Goal: Complete application form

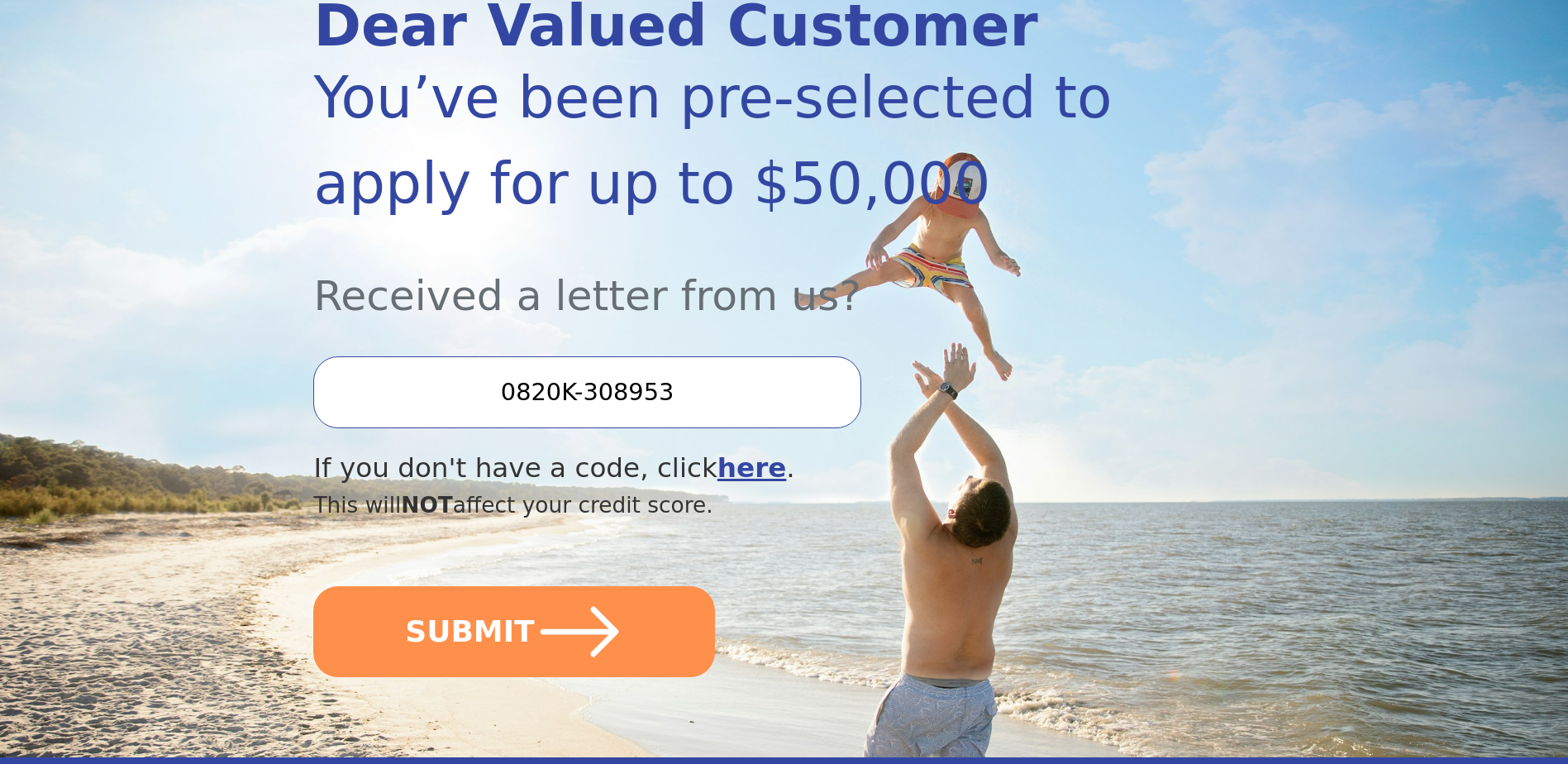
scroll to position [248, 0]
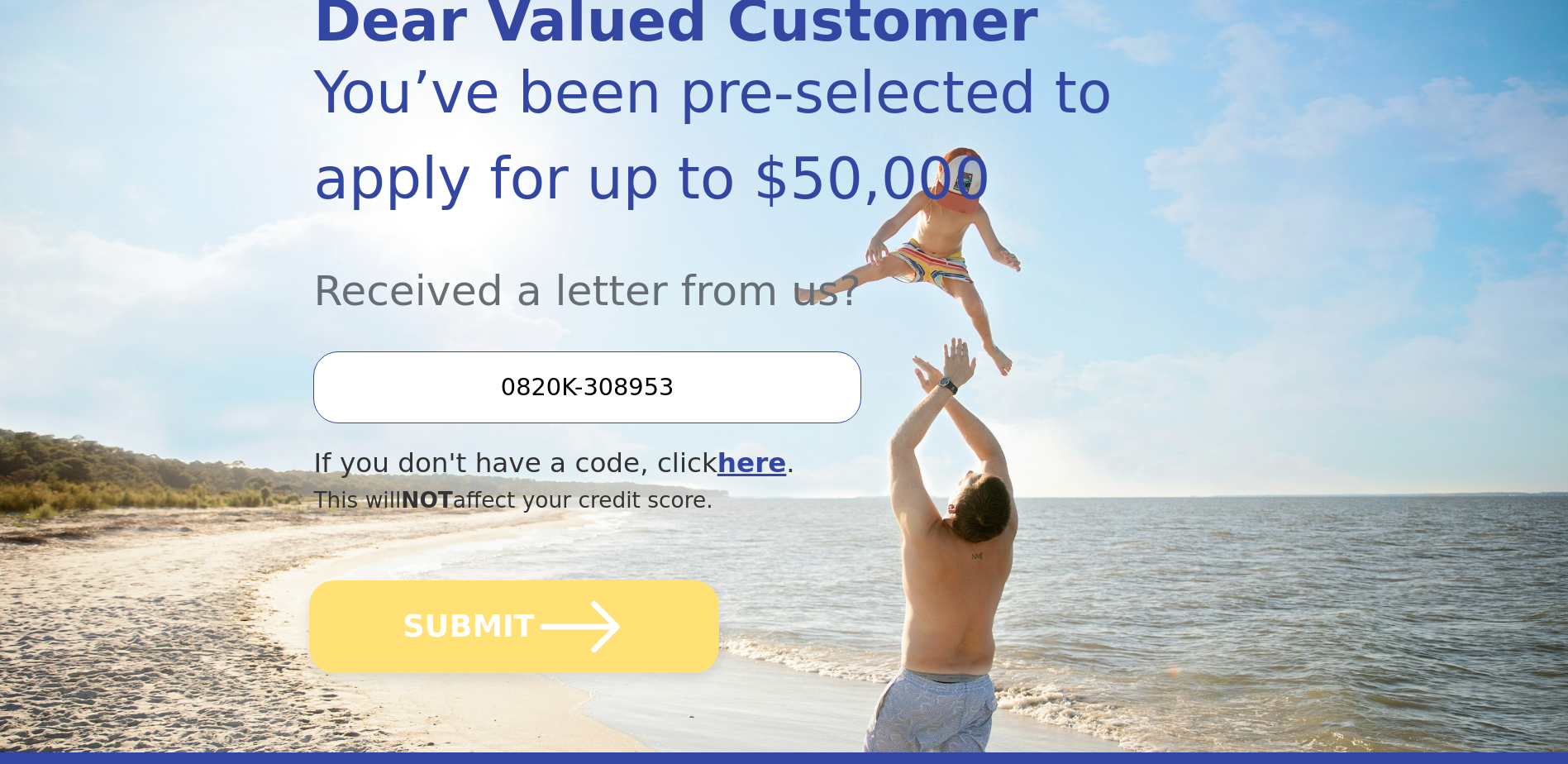
click at [503, 632] on button "SUBMIT" at bounding box center [515, 627] width 410 height 92
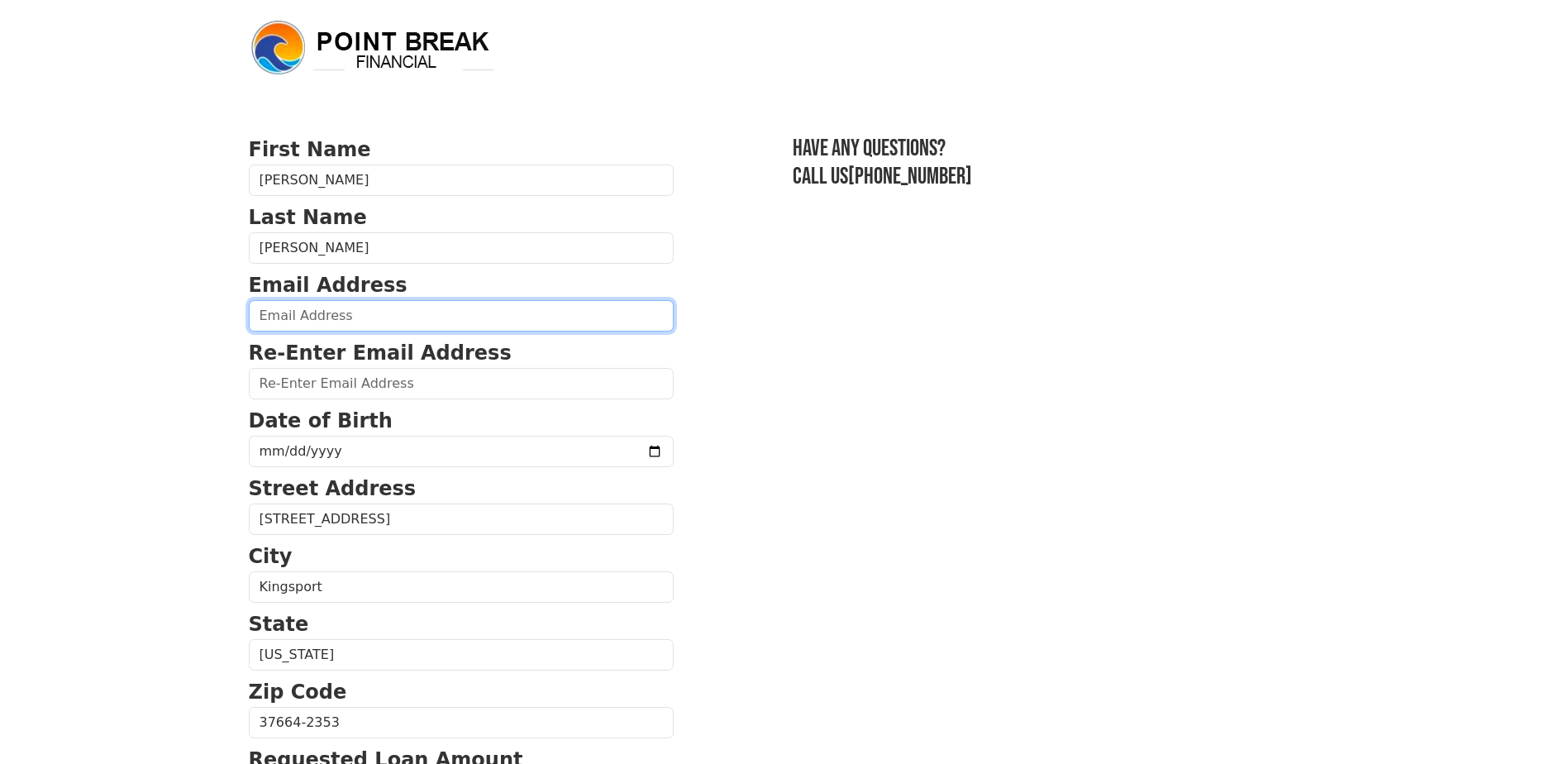
click at [326, 313] on input "email" at bounding box center [461, 316] width 425 height 32
type input "chandlersdad2007@gmail.com"
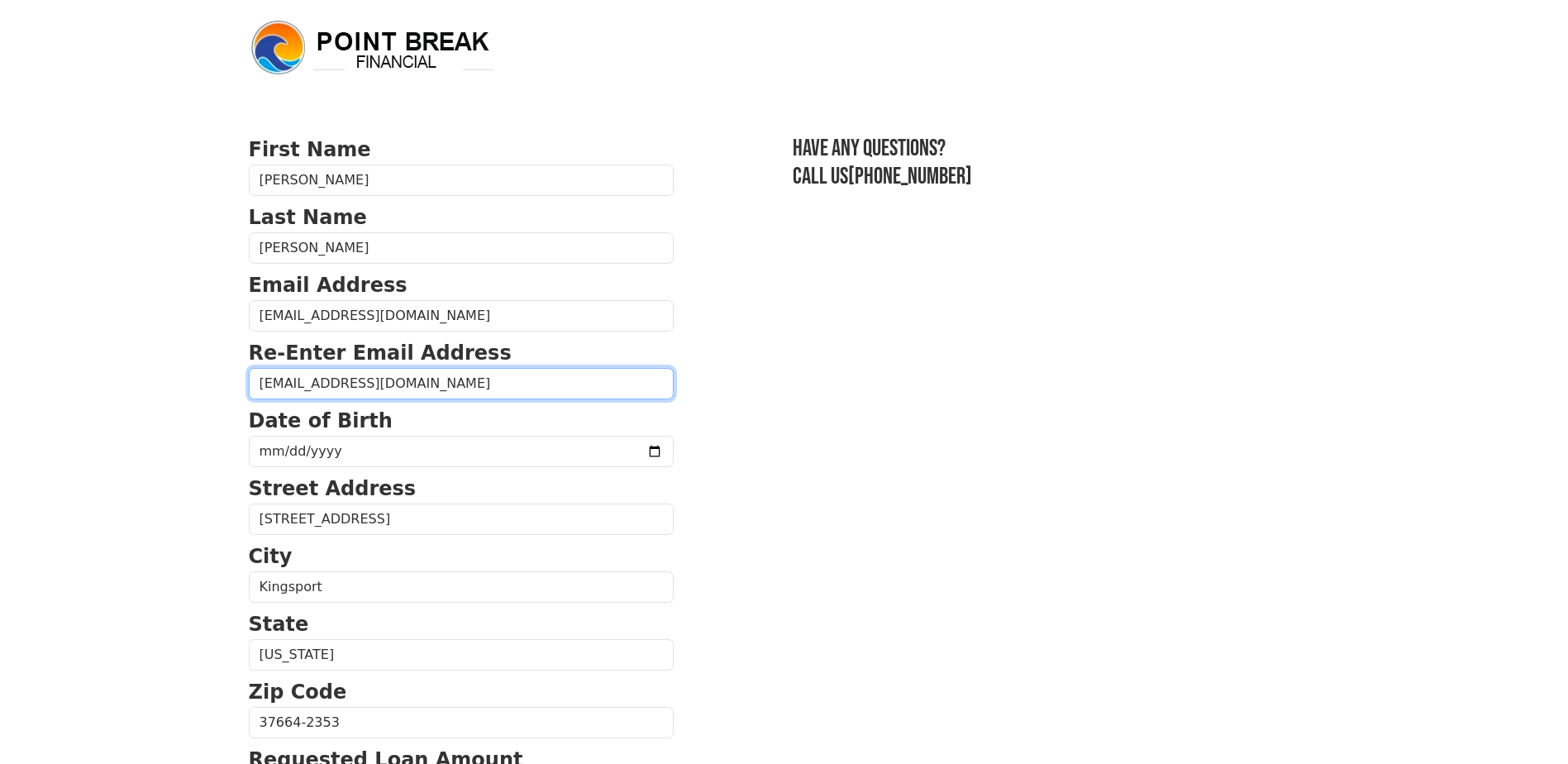
type input "chandlersdad2007@gmail.com"
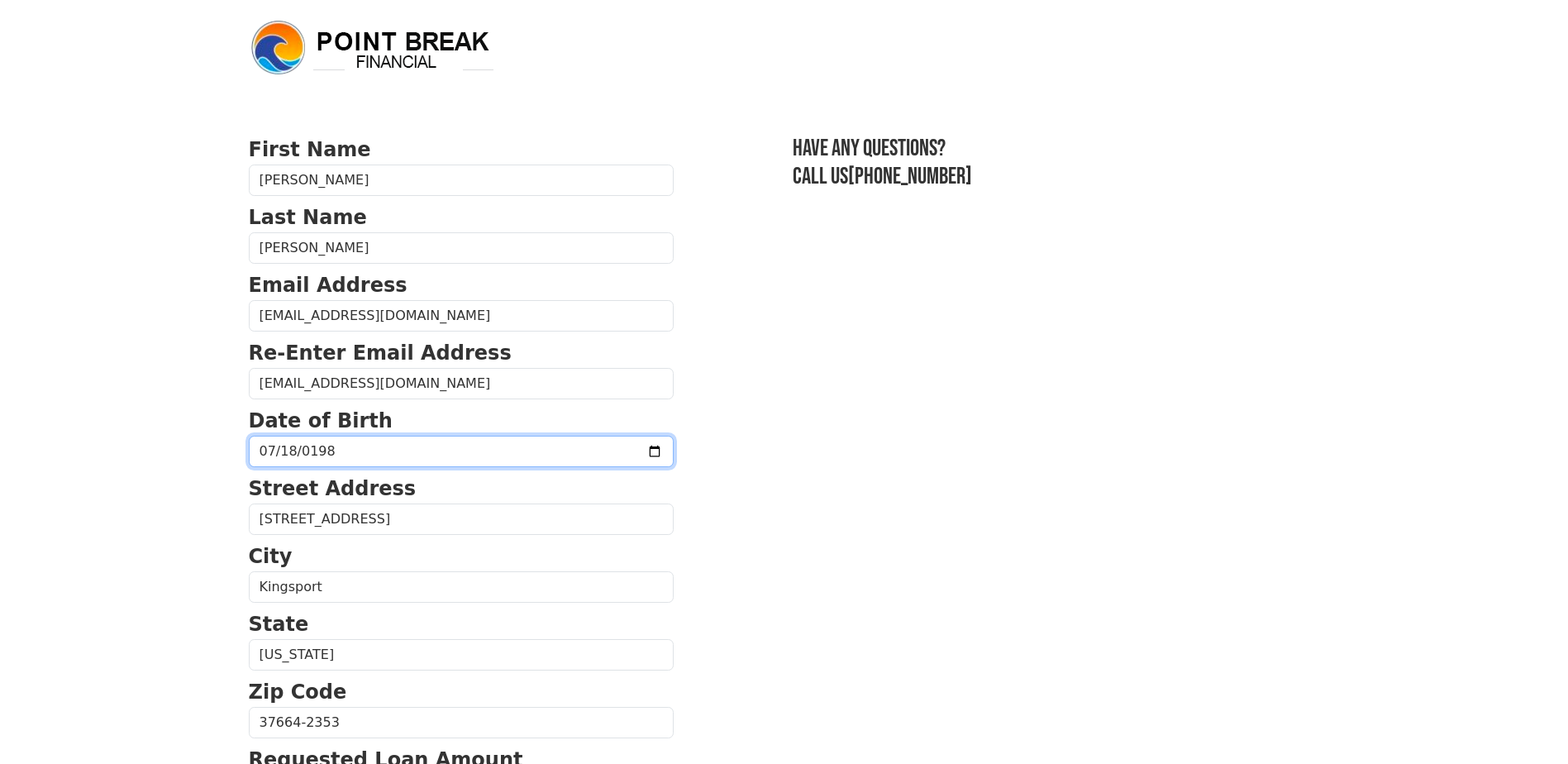
type input "1980-07-18"
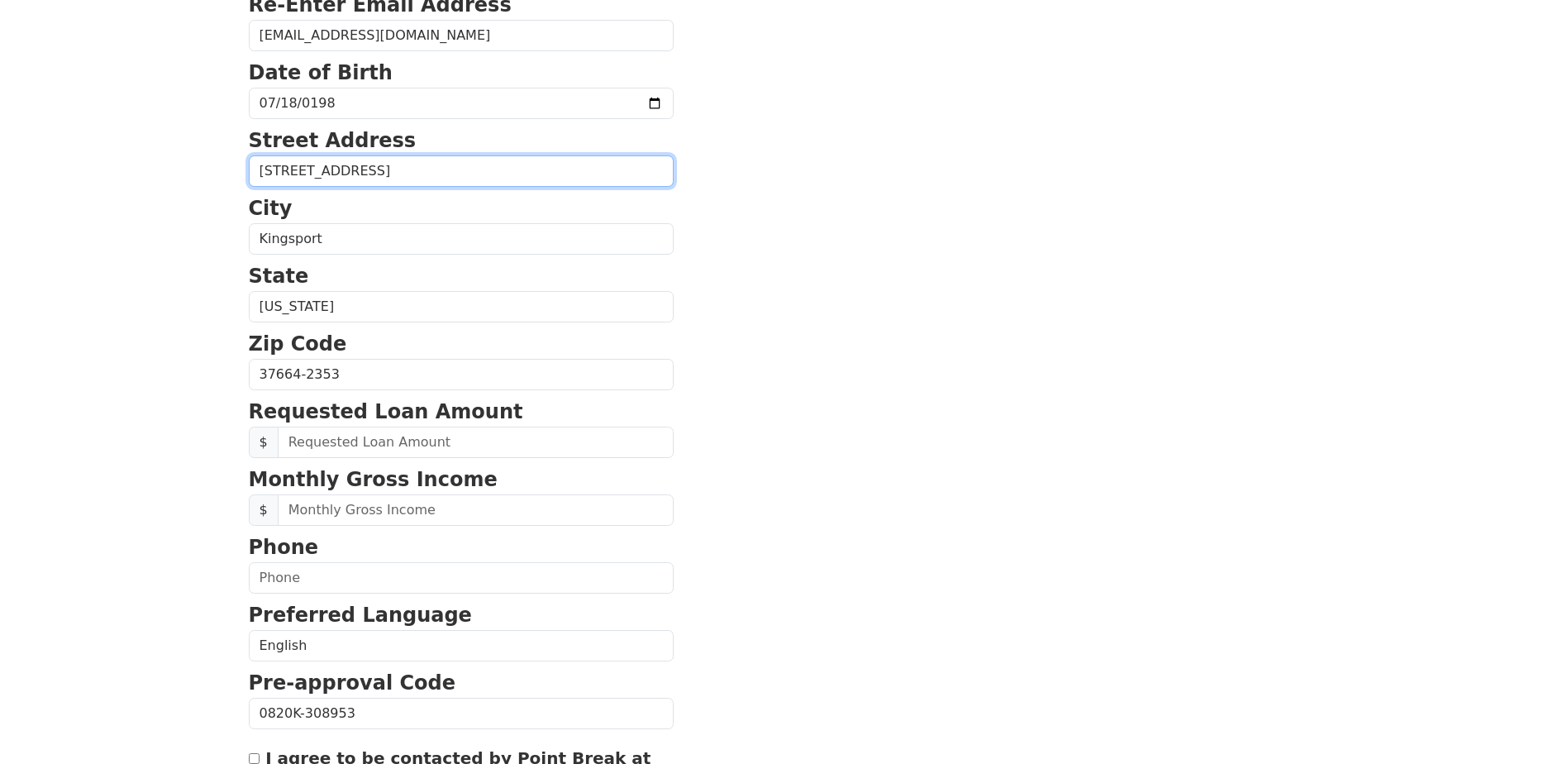
scroll to position [497, 0]
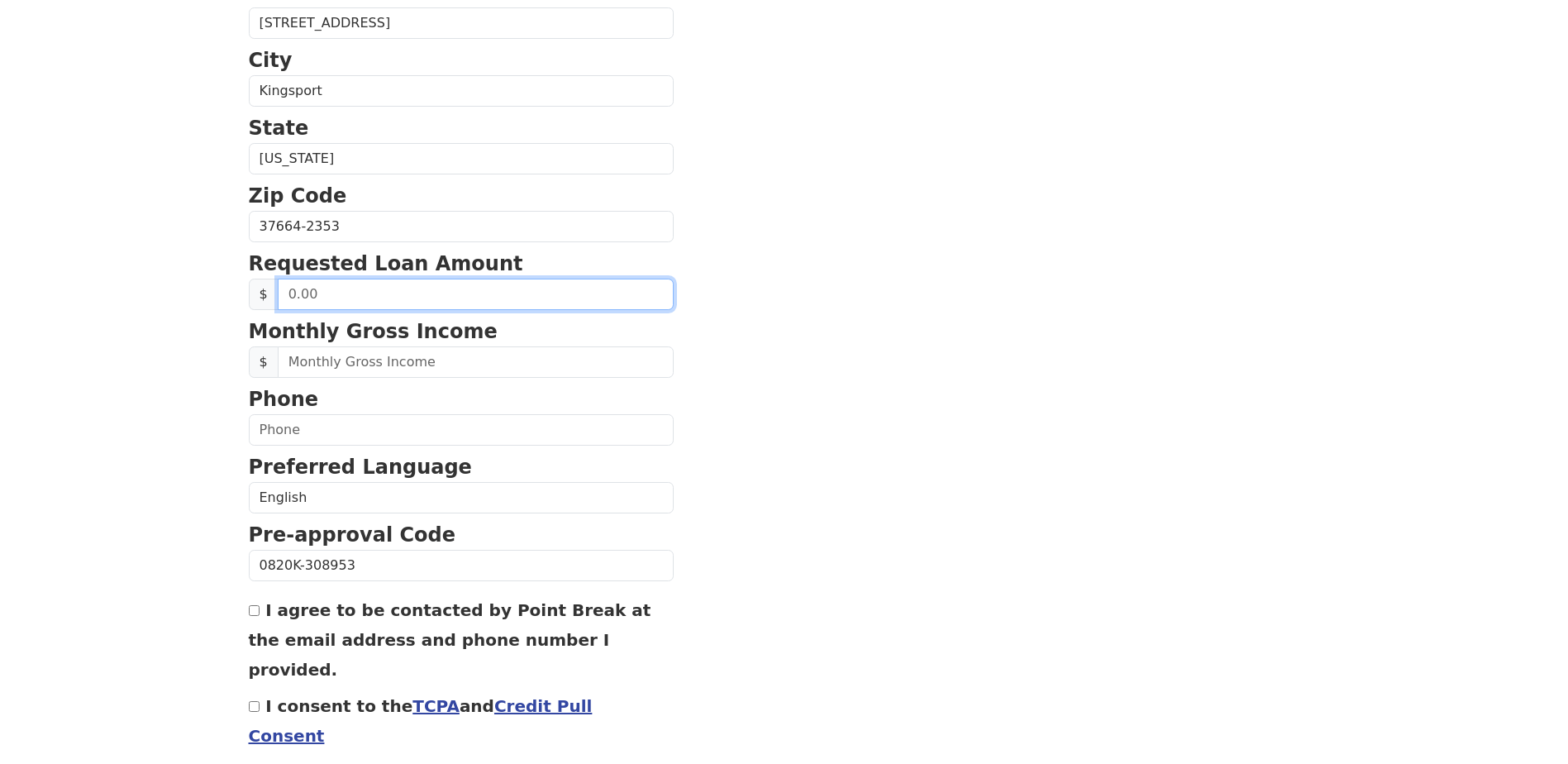
click at [345, 297] on input "text" at bounding box center [475, 294] width 396 height 32
click at [289, 293] on input "text" at bounding box center [475, 294] width 396 height 32
type input "3.00"
click at [293, 298] on input "3.00" at bounding box center [475, 294] width 396 height 32
click at [293, 293] on input "3.00" at bounding box center [475, 294] width 396 height 32
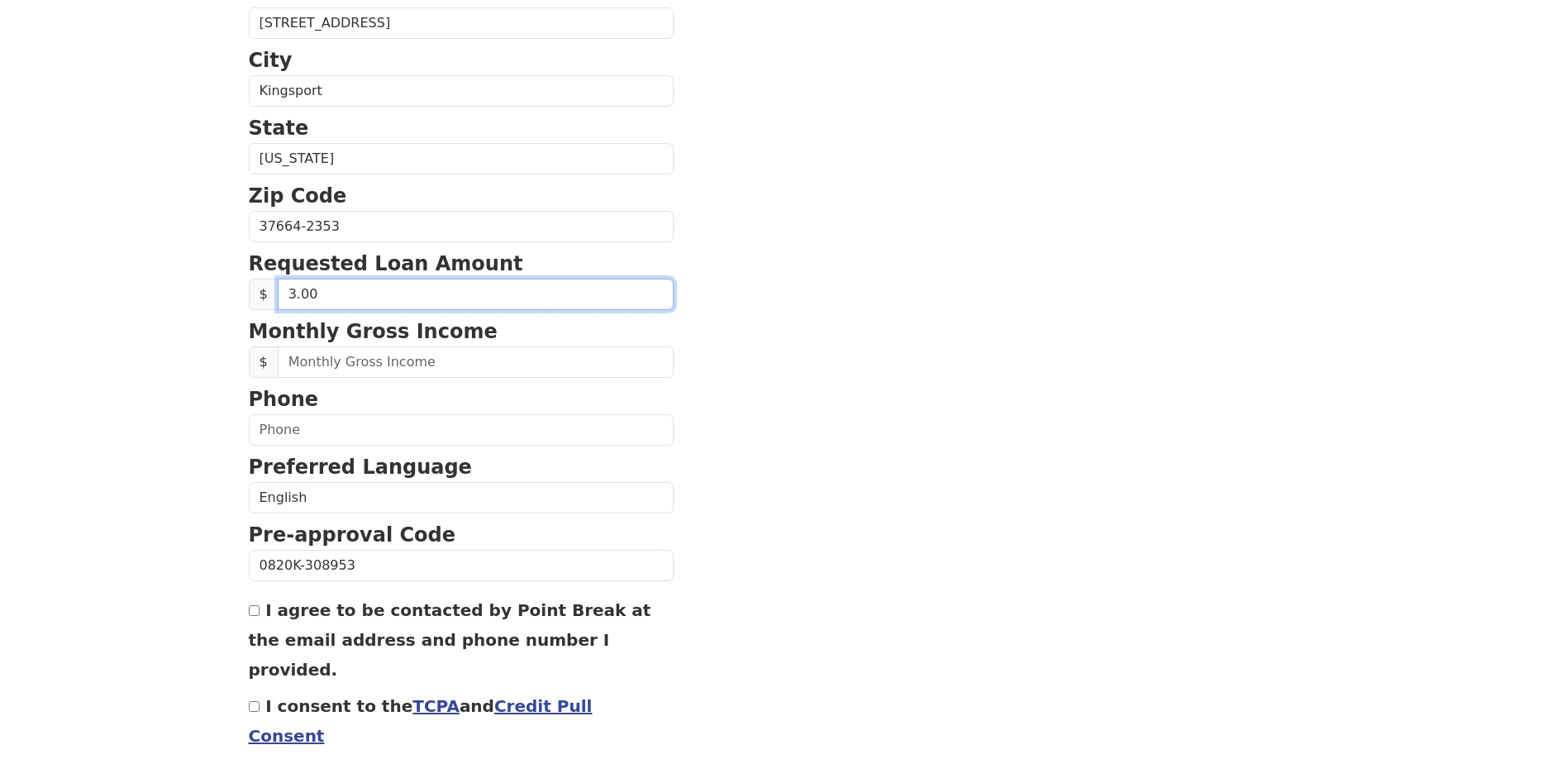
click at [287, 293] on input "3.00" at bounding box center [475, 294] width 396 height 32
click at [292, 296] on input "3.00" at bounding box center [475, 294] width 396 height 32
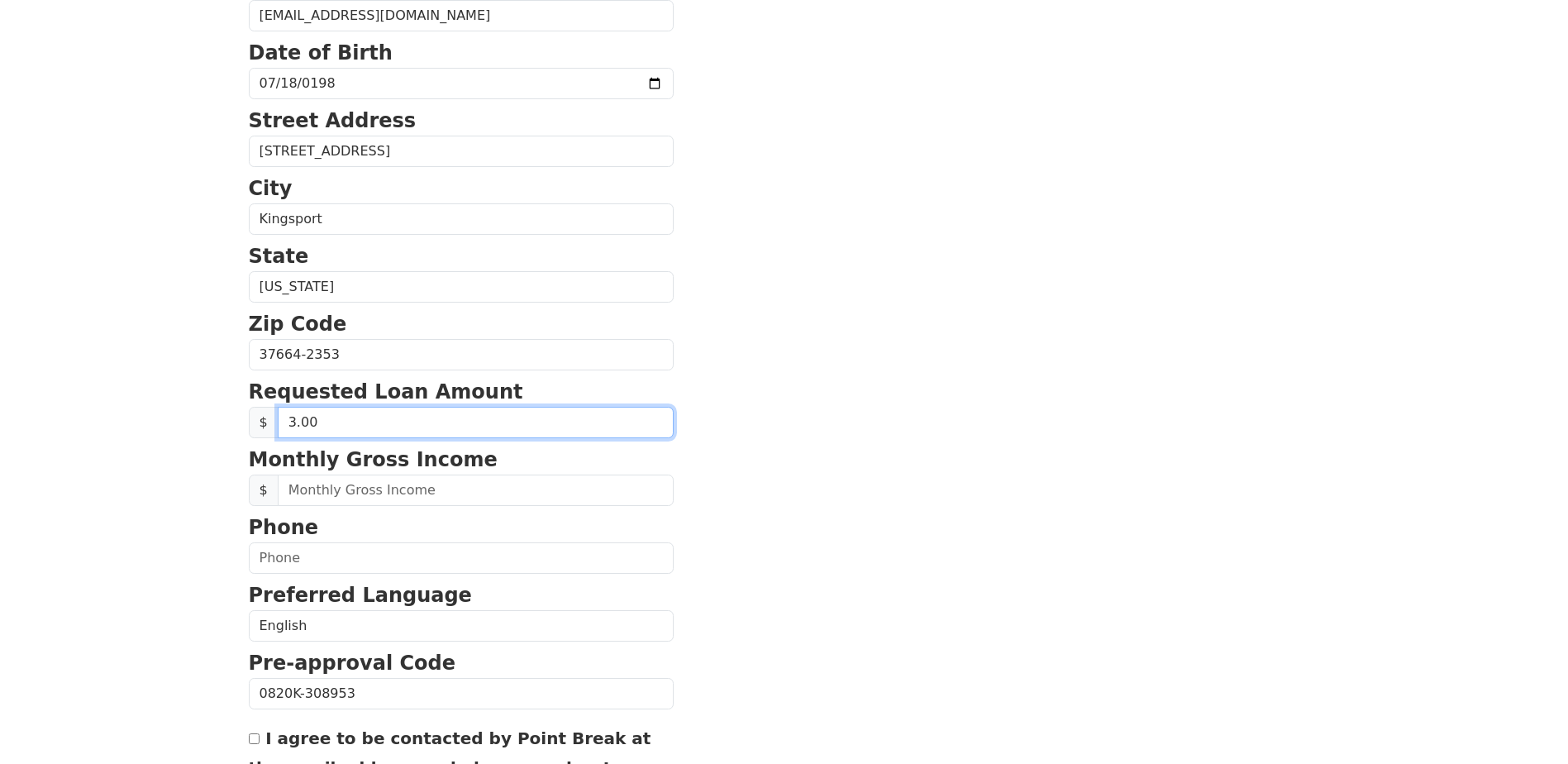
scroll to position [552, 0]
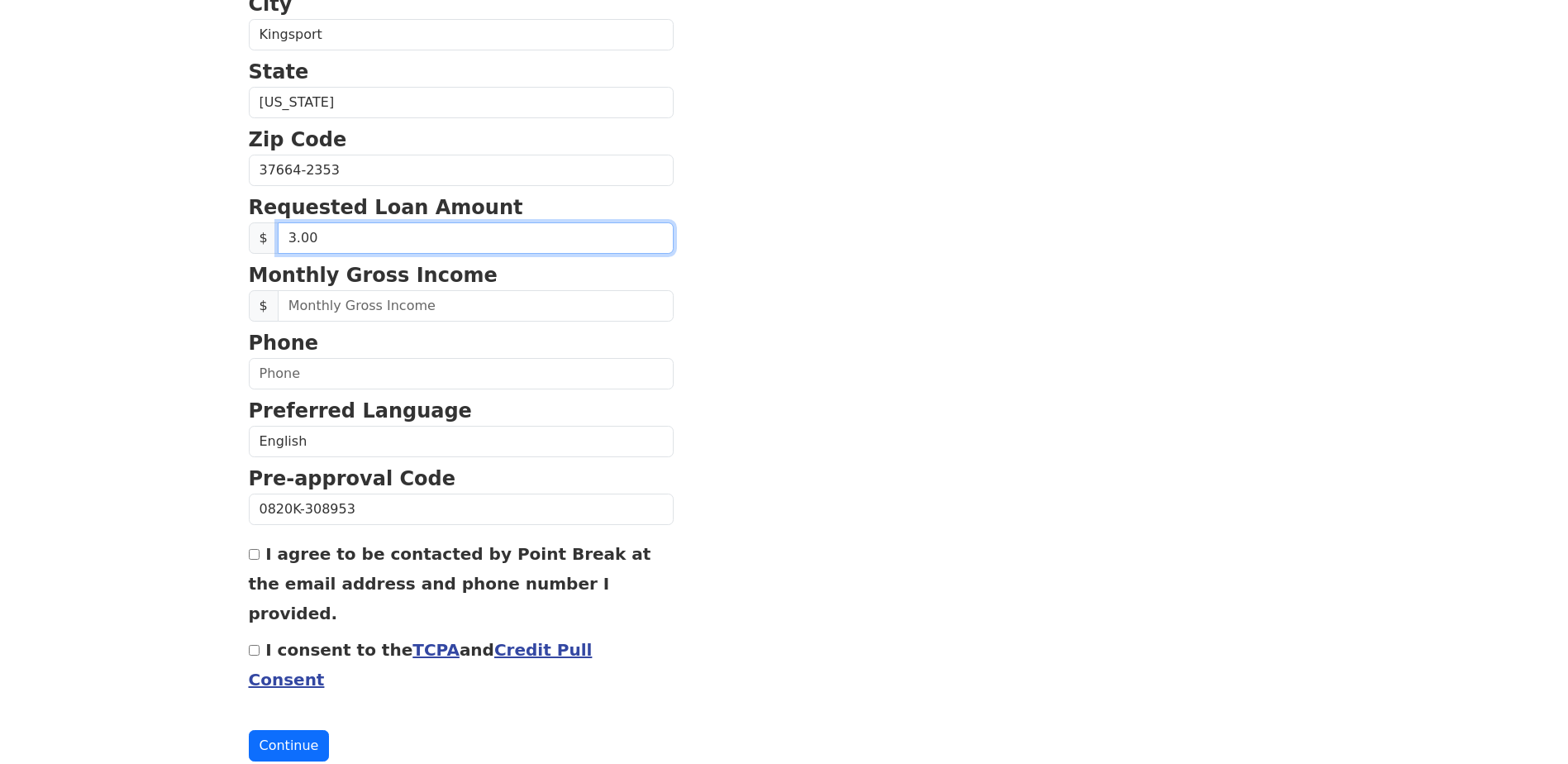
click at [316, 246] on input "3.00" at bounding box center [475, 238] width 396 height 32
drag, startPoint x: 316, startPoint y: 237, endPoint x: 204, endPoint y: 237, distance: 112.0
click at [266, 232] on span "$" at bounding box center [264, 238] width 30 height 32
click at [294, 236] on input "3.00" at bounding box center [475, 238] width 396 height 32
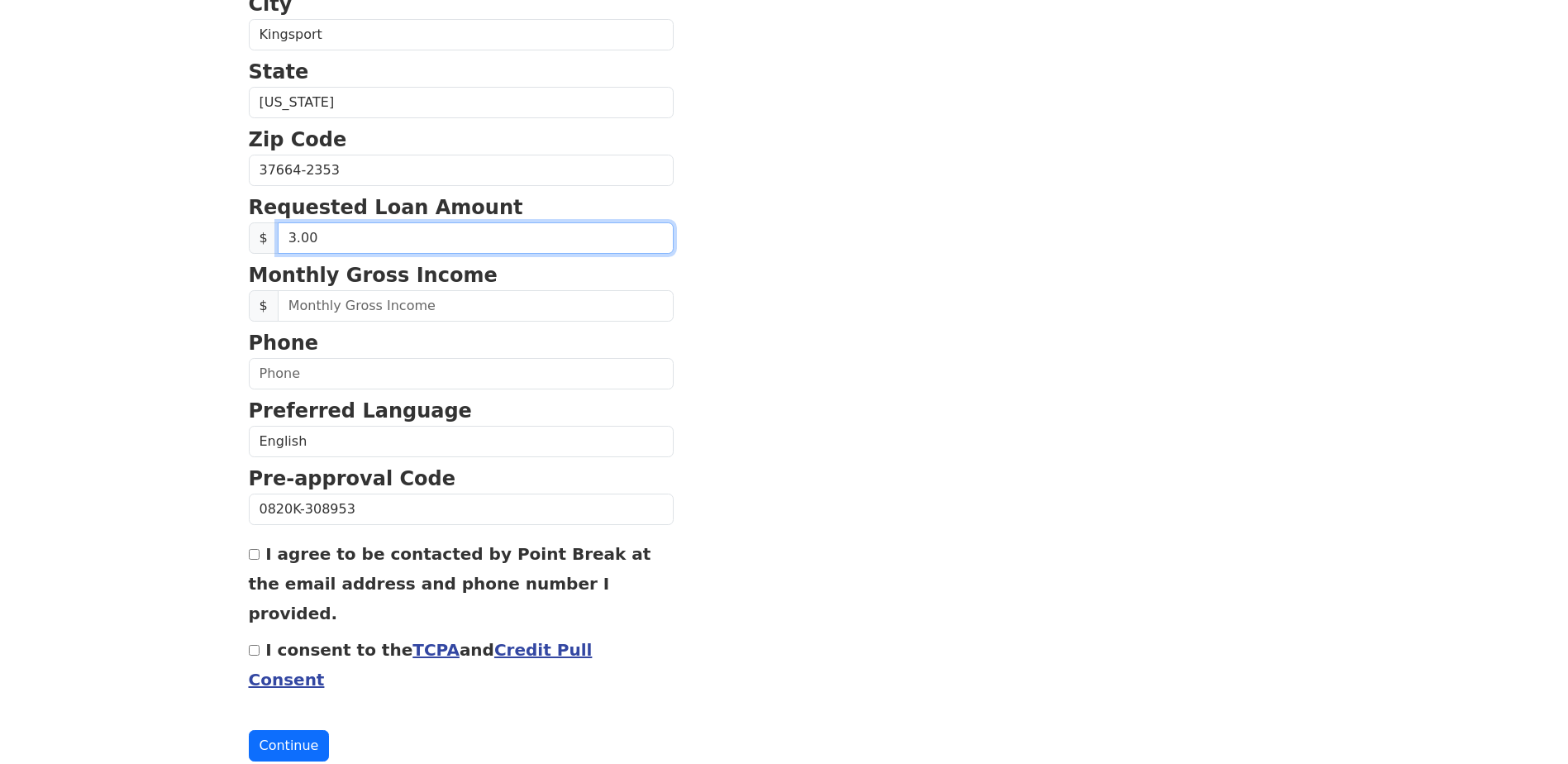
click at [288, 239] on input "3.00" at bounding box center [475, 238] width 396 height 32
click at [291, 238] on input "3.00" at bounding box center [475, 238] width 396 height 32
drag, startPoint x: 281, startPoint y: 242, endPoint x: 295, endPoint y: 238, distance: 14.6
click at [295, 238] on input "3.00" at bounding box center [475, 238] width 396 height 32
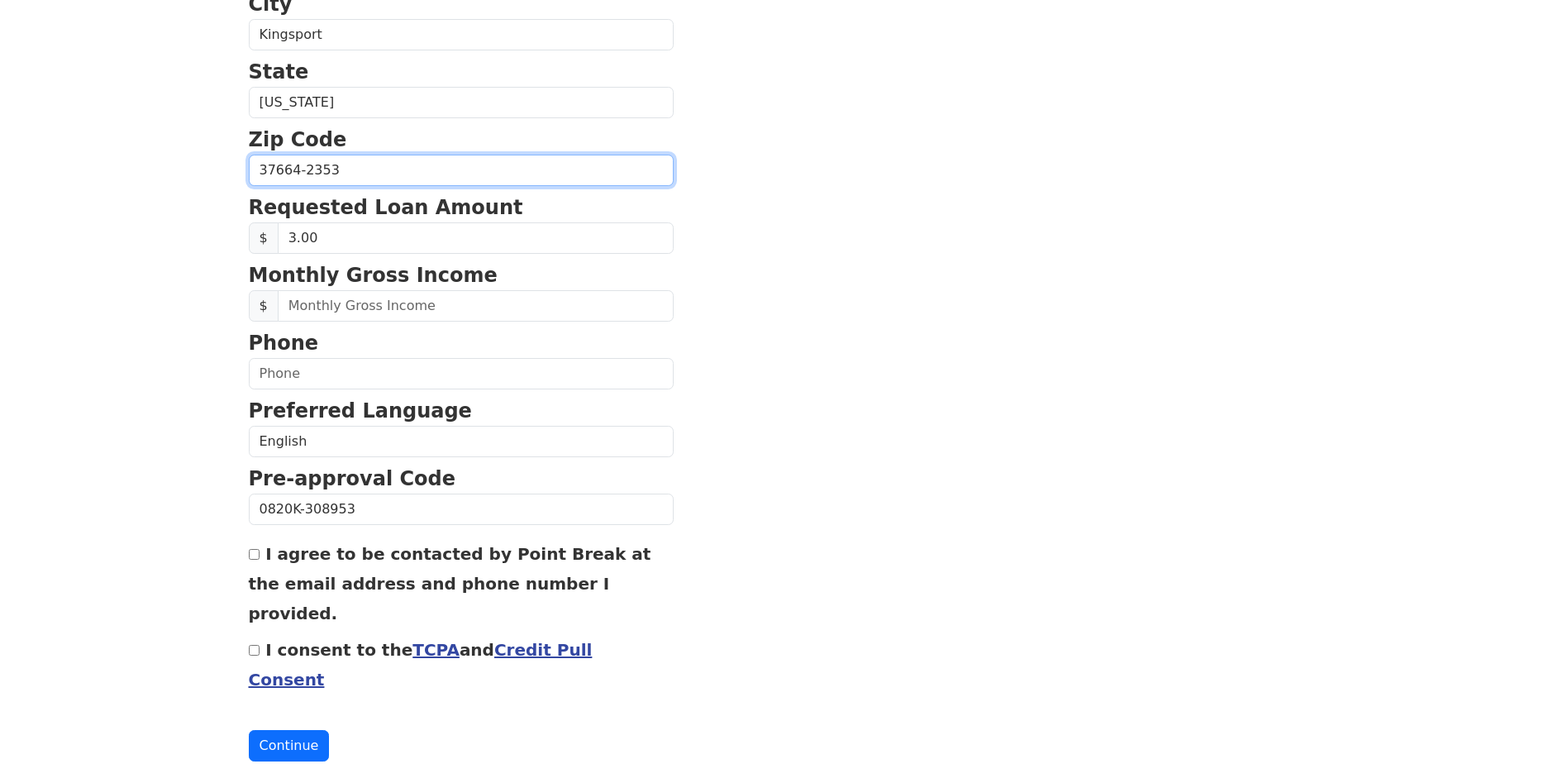
click at [311, 172] on input "37664-2353" at bounding box center [461, 171] width 425 height 32
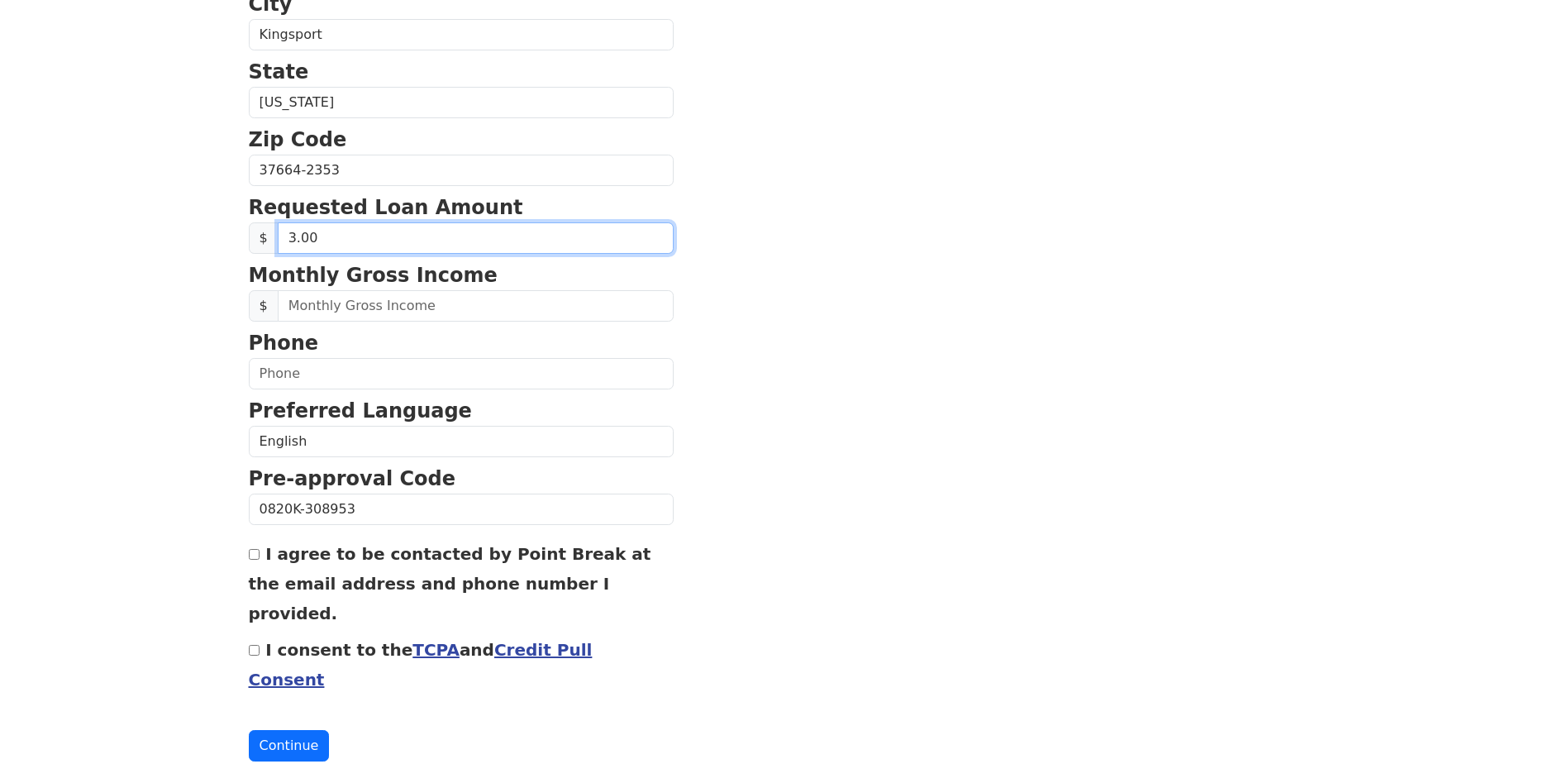
click at [291, 240] on input "3.00" at bounding box center [475, 238] width 396 height 32
click at [284, 237] on input "3.00" at bounding box center [475, 238] width 396 height 32
click at [304, 241] on input "3.00" at bounding box center [475, 238] width 396 height 32
